Goal: Task Accomplishment & Management: Manage account settings

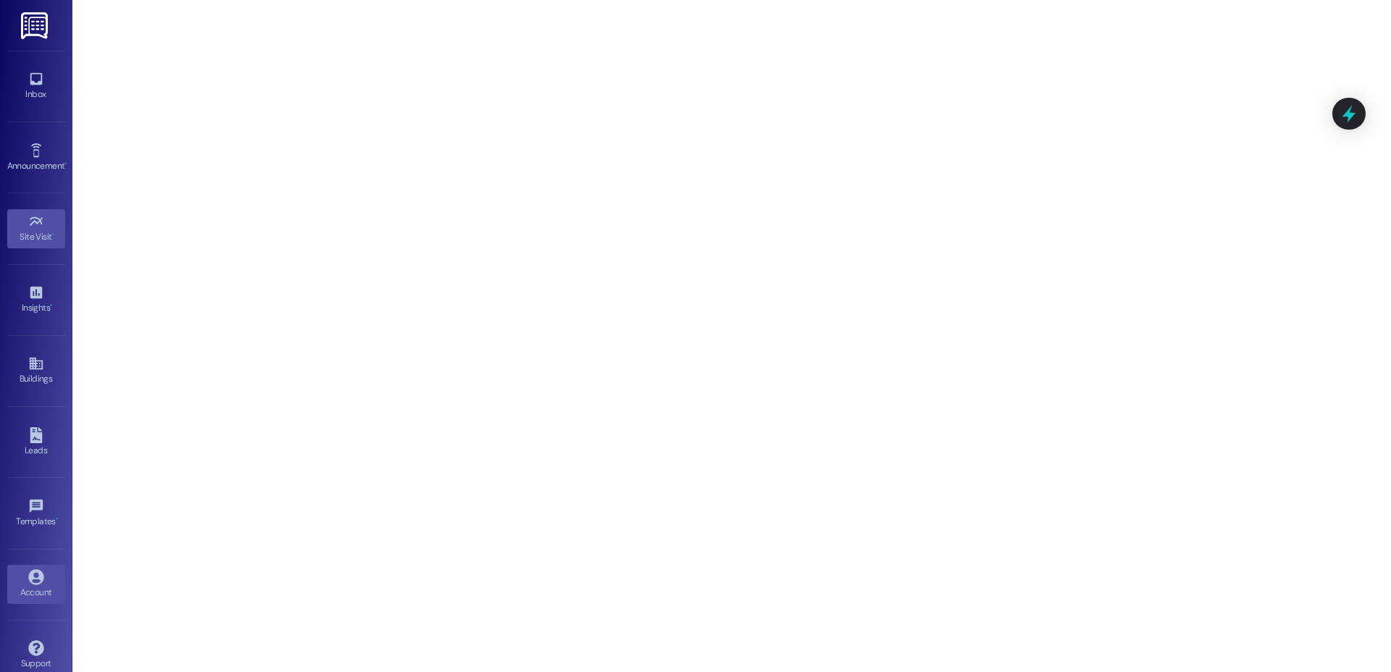
click at [40, 577] on icon at bounding box center [35, 576] width 15 height 15
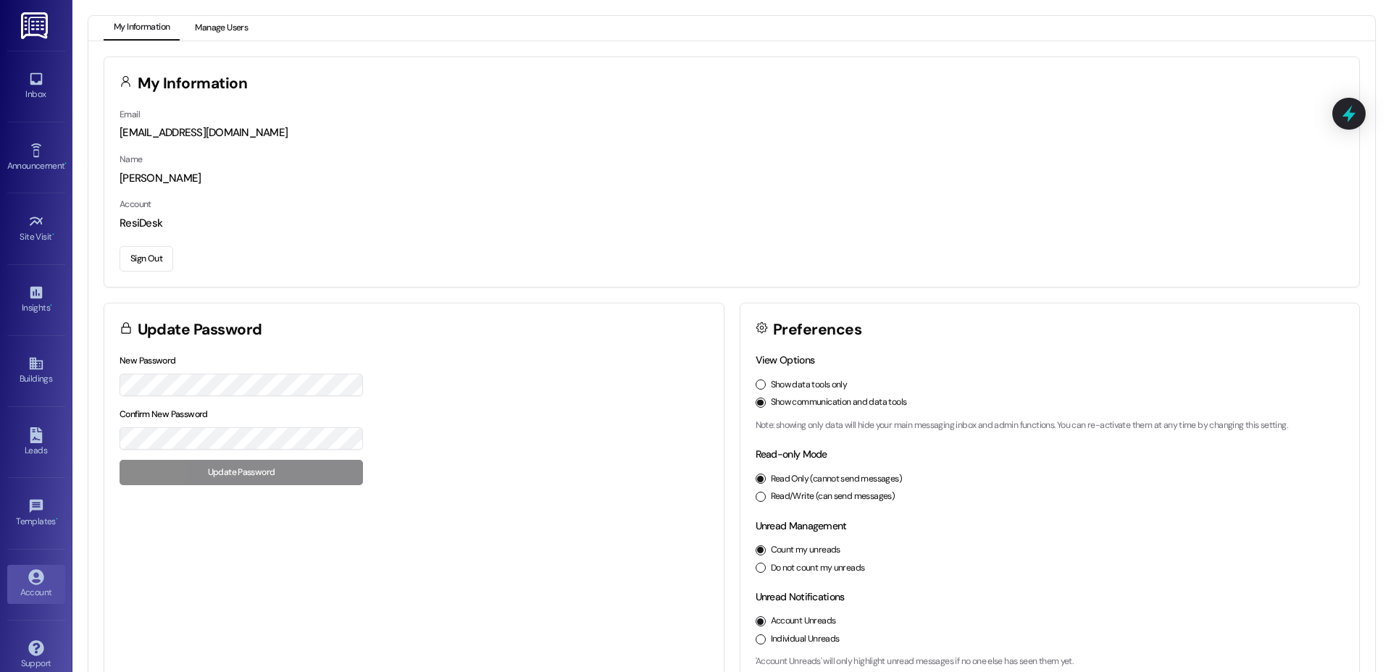
click at [227, 24] on button "Manage Users" at bounding box center [221, 28] width 73 height 25
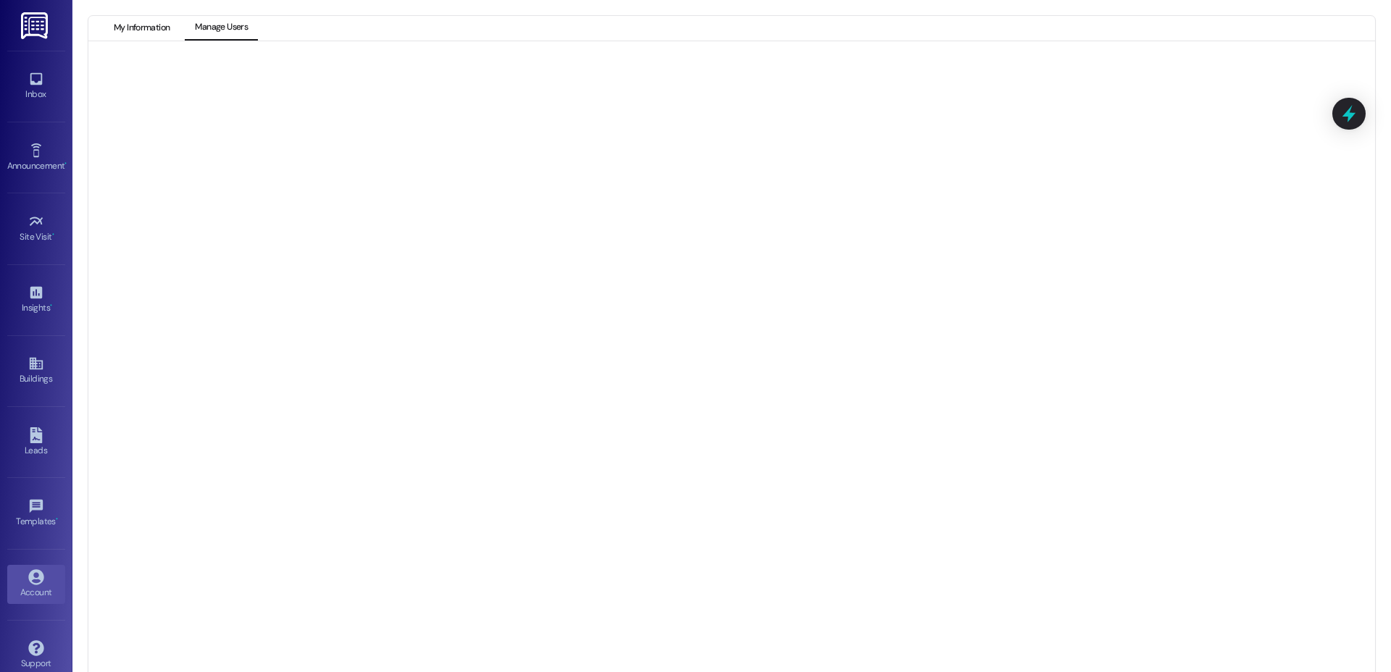
click at [159, 31] on button "My Information" at bounding box center [142, 28] width 76 height 25
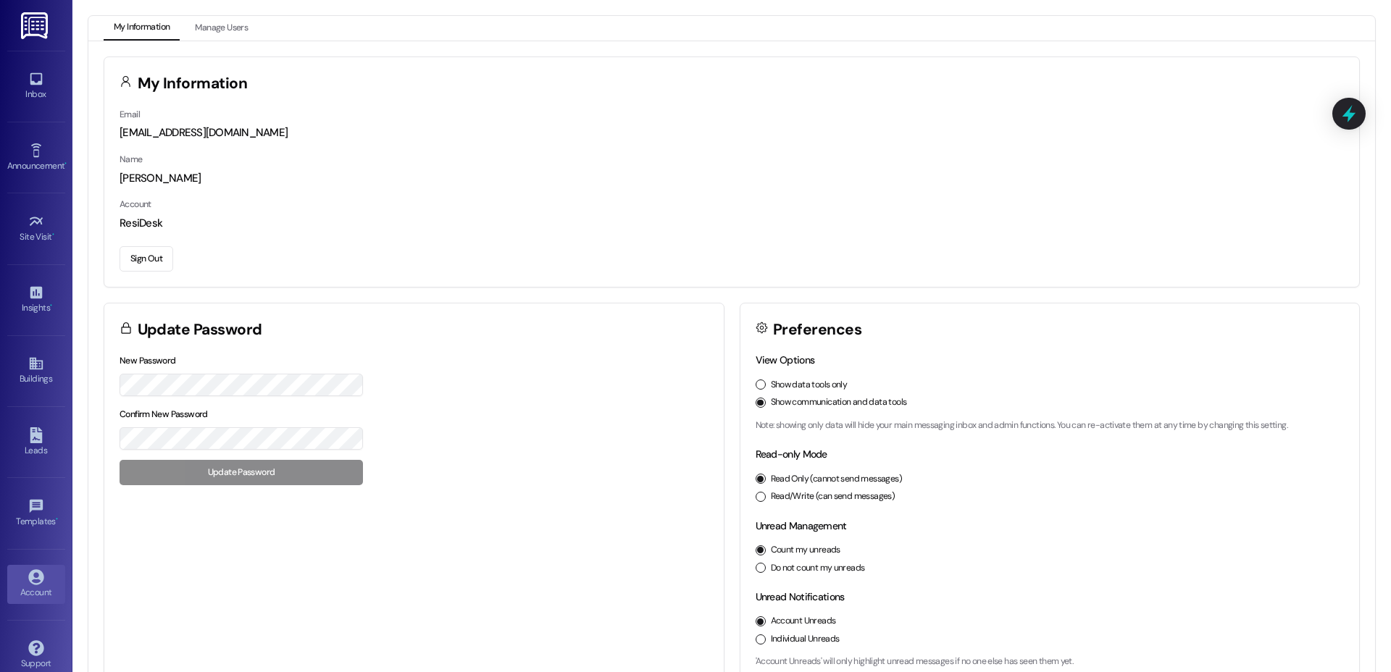
click at [146, 237] on div "Email [EMAIL_ADDRESS][DOMAIN_NAME] Name [PERSON_NAME] Account ResiDesk Sign Out" at bounding box center [731, 197] width 1255 height 180
click at [127, 262] on button "Sign Out" at bounding box center [147, 258] width 54 height 25
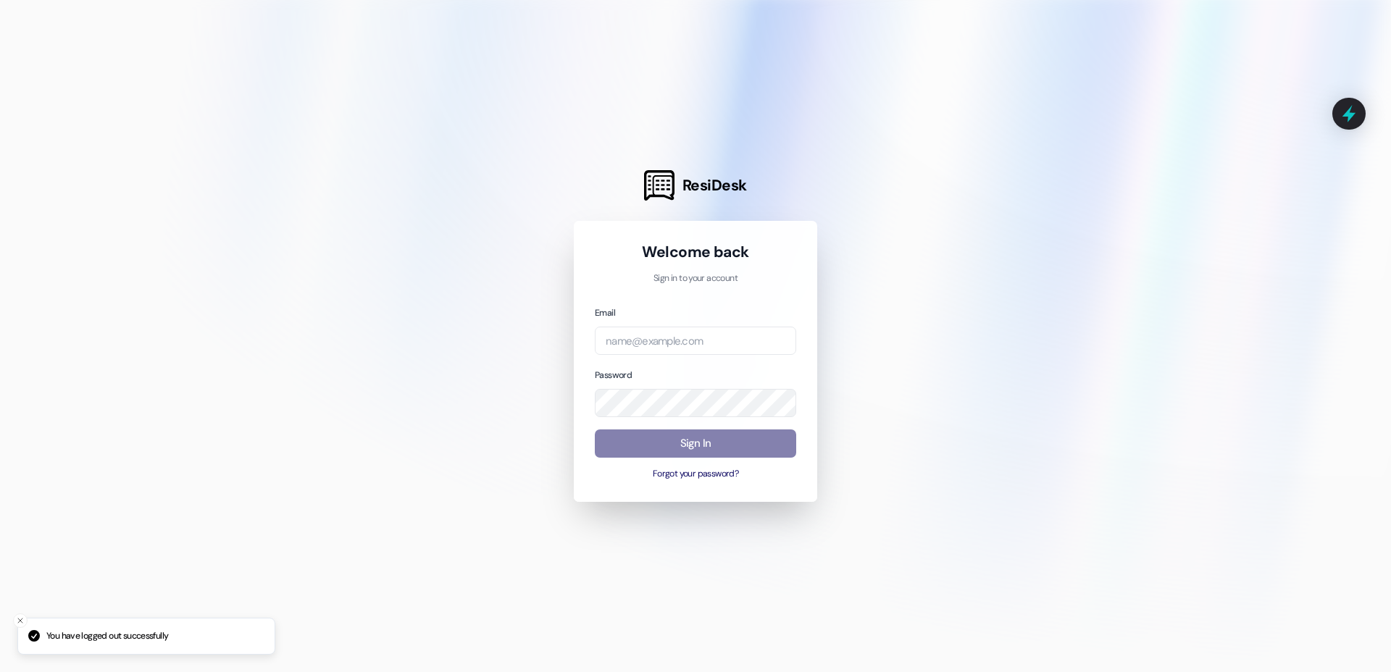
click at [696, 357] on div "Email Password Sign In Forgot your password?" at bounding box center [695, 393] width 201 height 176
click at [693, 354] on input "email" at bounding box center [695, 341] width 201 height 28
paste input "[PERSON_NAME][EMAIL_ADDRESS][PERSON_NAME][DOMAIN_NAME]"
type input "[PERSON_NAME][EMAIL_ADDRESS][PERSON_NAME][DOMAIN_NAME]"
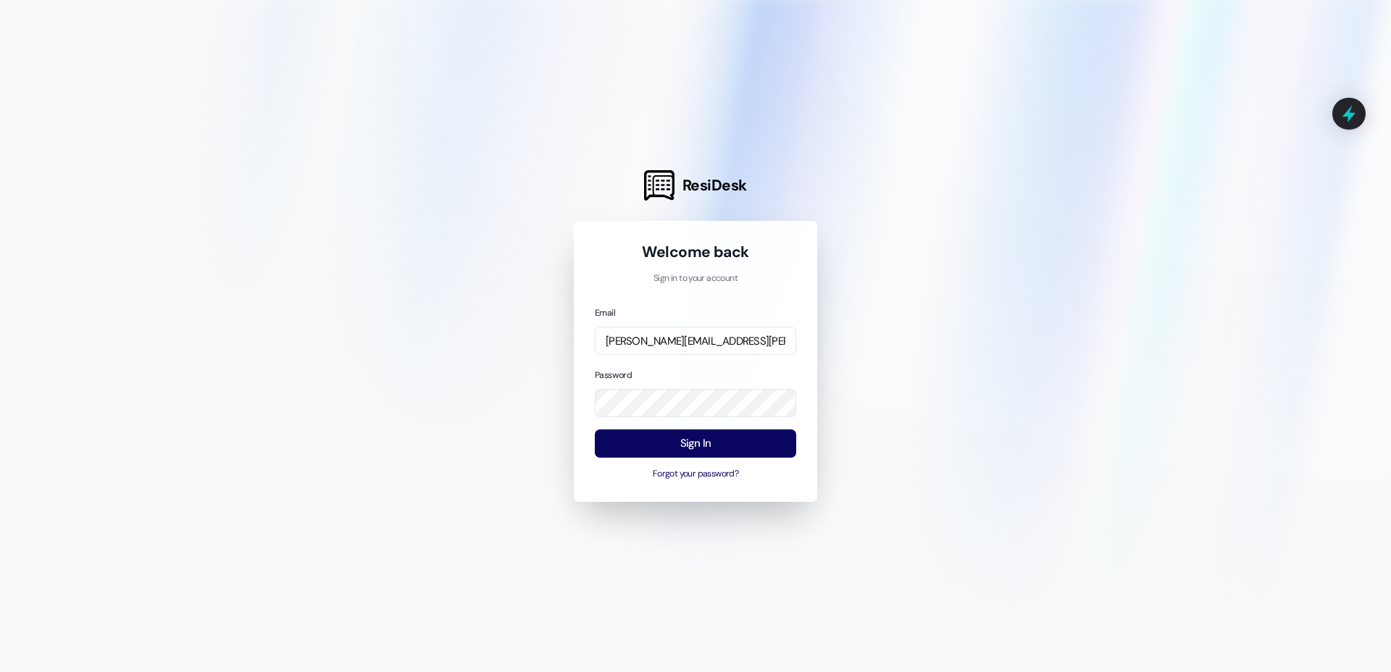
click at [498, 471] on div at bounding box center [695, 336] width 1391 height 672
click at [708, 450] on button "Sign In" at bounding box center [695, 444] width 201 height 28
click at [708, 446] on button "Sign In" at bounding box center [695, 444] width 201 height 28
